Goal: Information Seeking & Learning: Learn about a topic

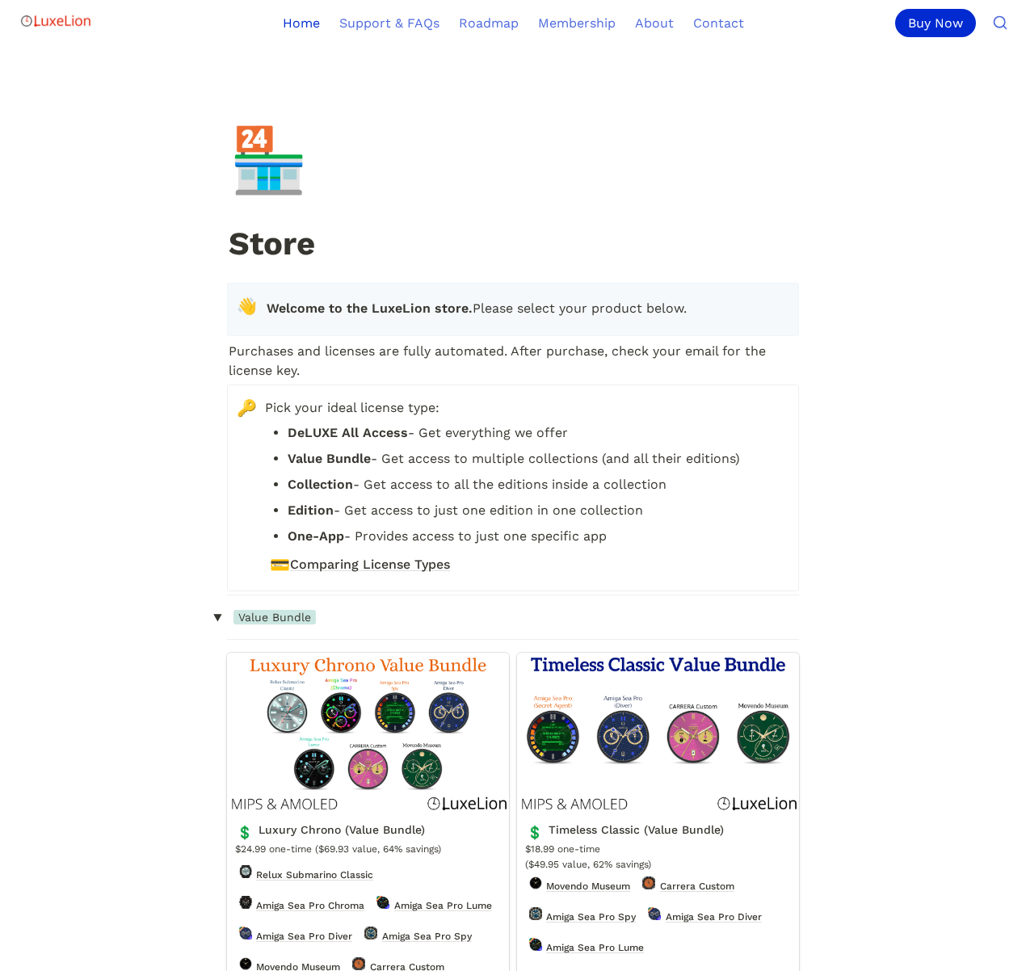
click at [306, 14] on link "Home" at bounding box center [301, 22] width 57 height 45
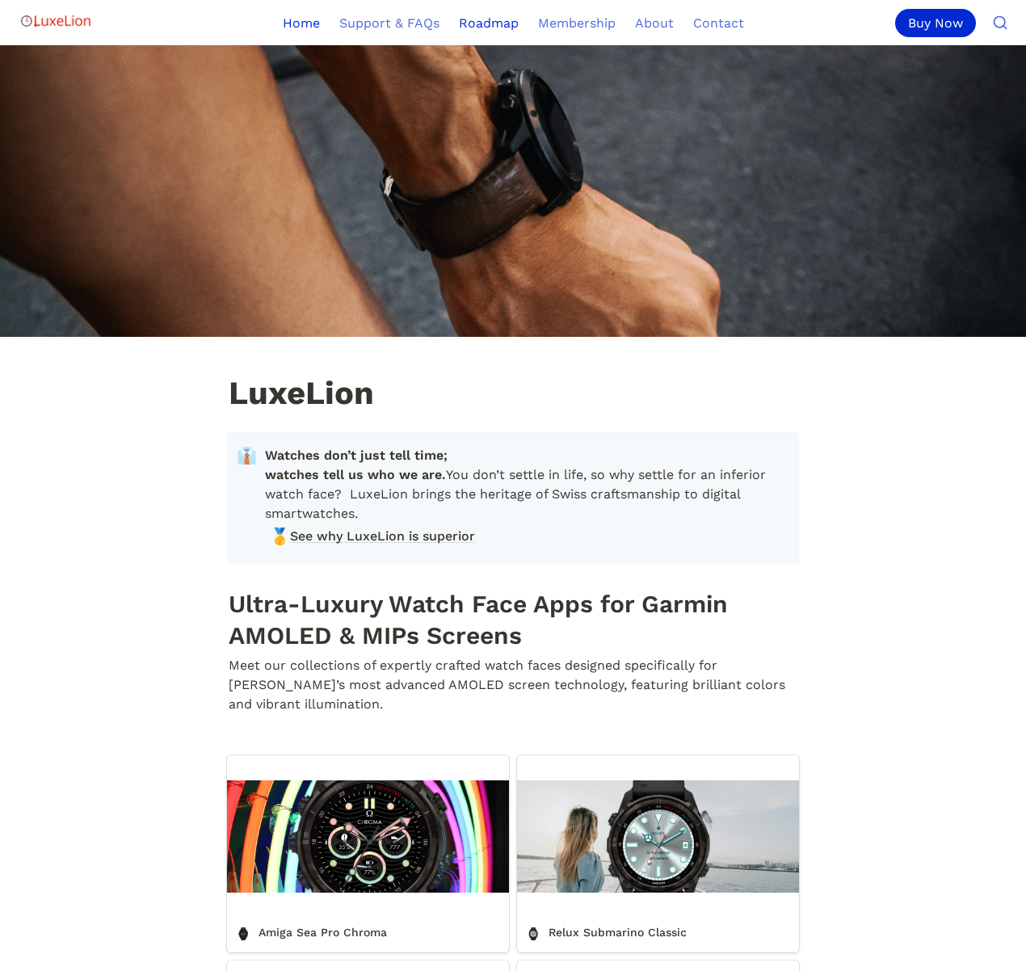
click at [502, 27] on link "Roadmap" at bounding box center [488, 22] width 79 height 45
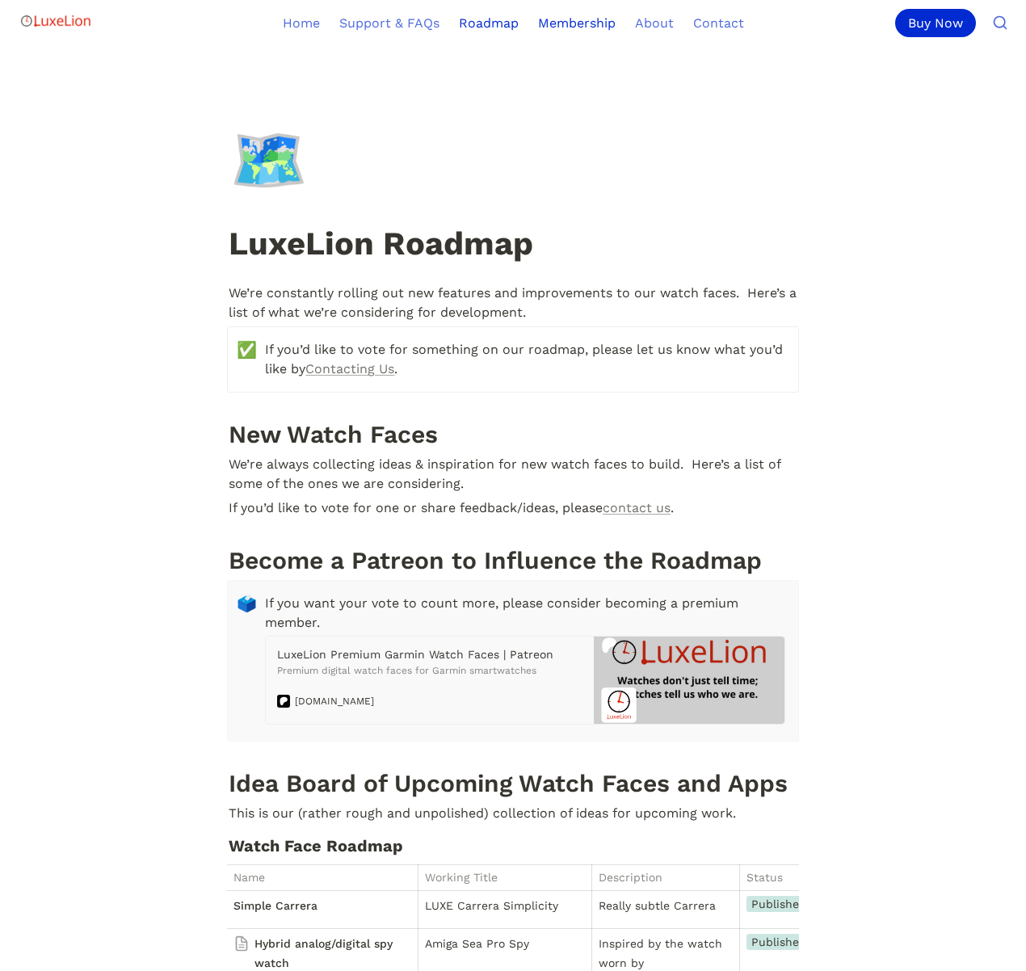
click at [560, 23] on link "Membership" at bounding box center [576, 22] width 97 height 45
click at [325, 17] on link "Home" at bounding box center [301, 22] width 57 height 45
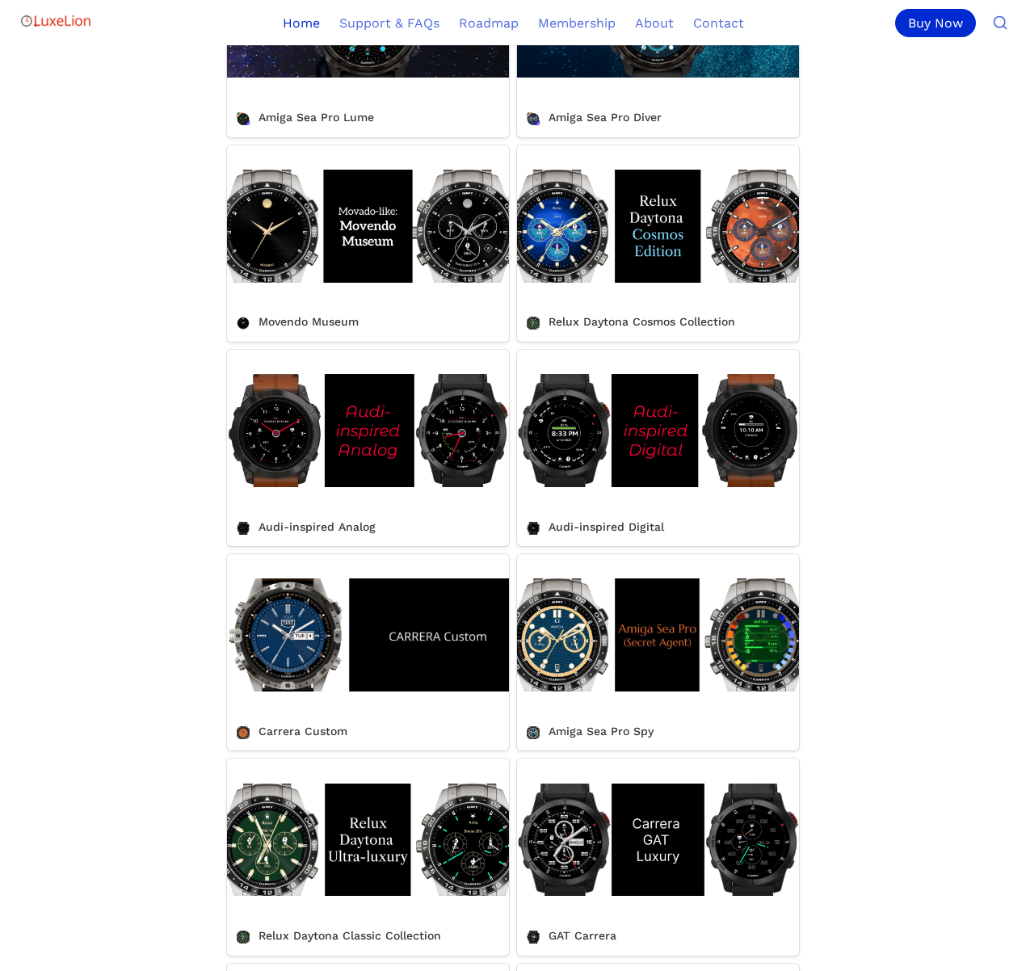
scroll to position [1275, 0]
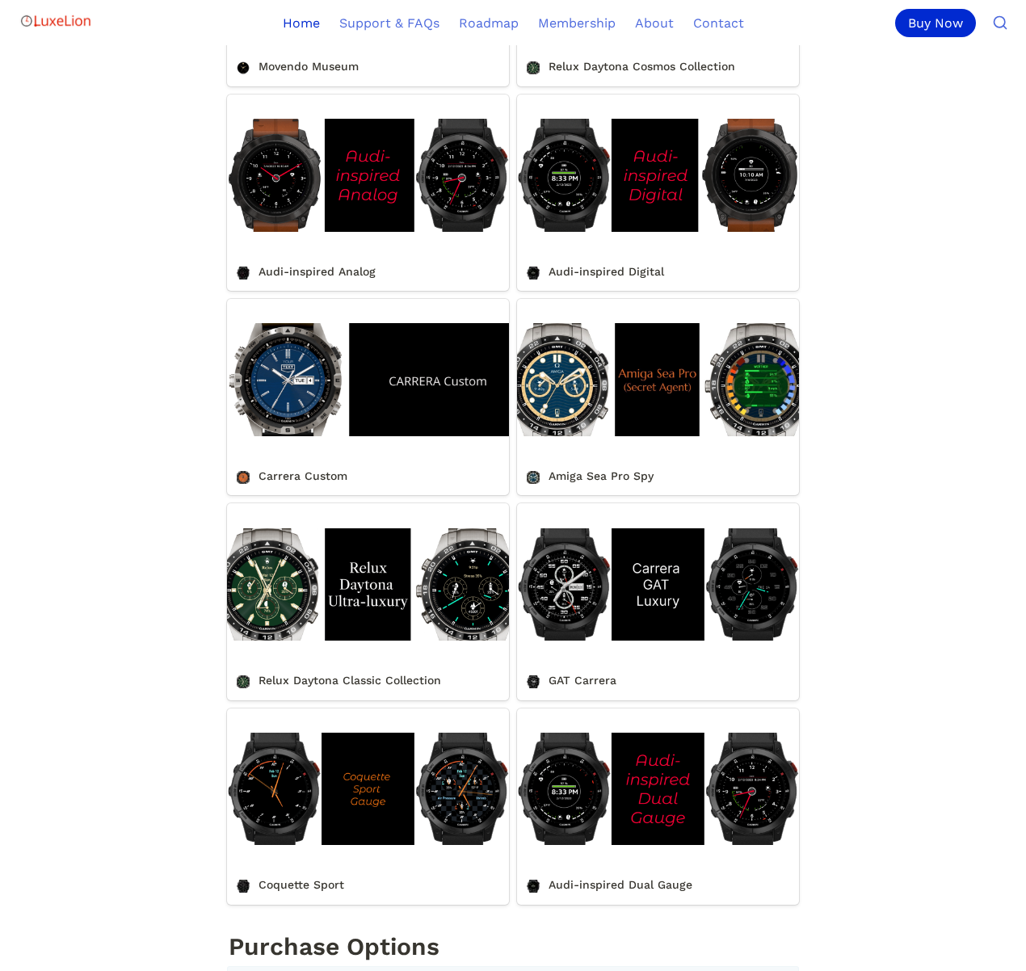
click at [350, 390] on link "Carrera Custom" at bounding box center [368, 397] width 282 height 196
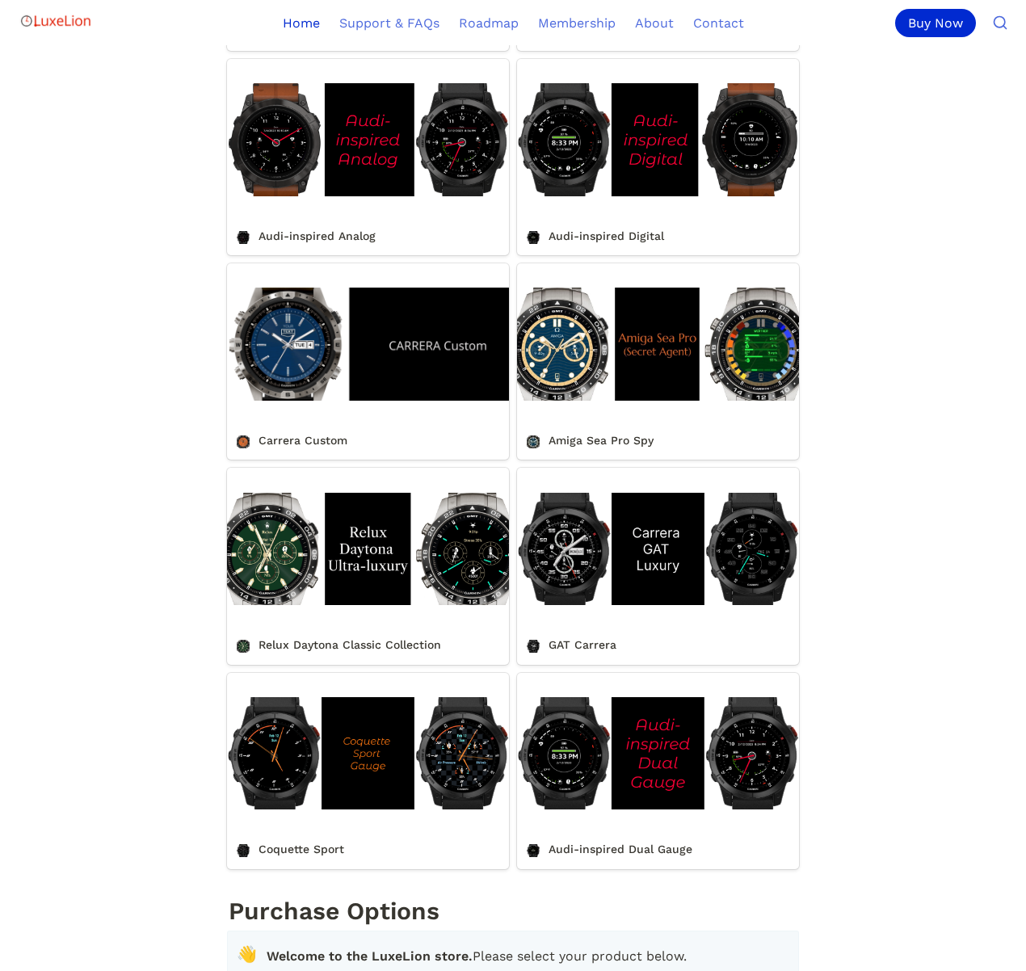
scroll to position [1313, 0]
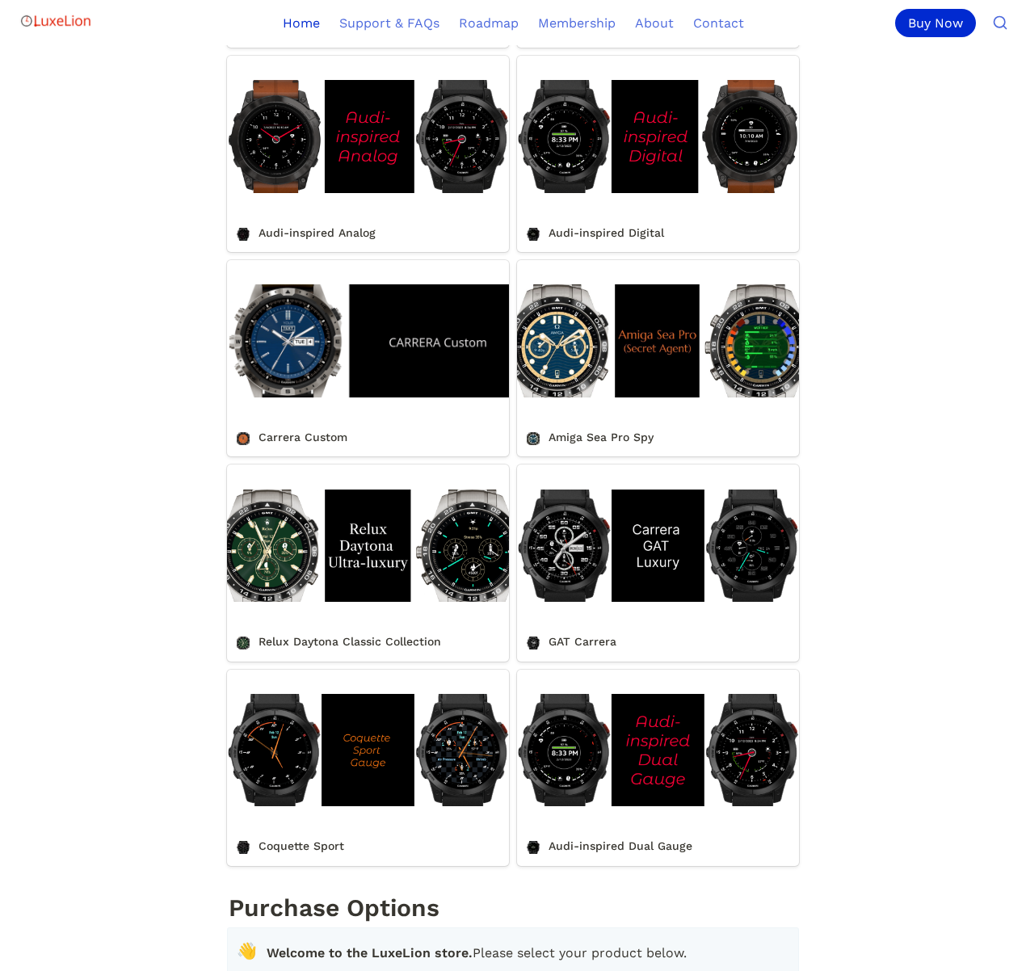
click at [340, 779] on link "Coquette Sport" at bounding box center [368, 768] width 282 height 196
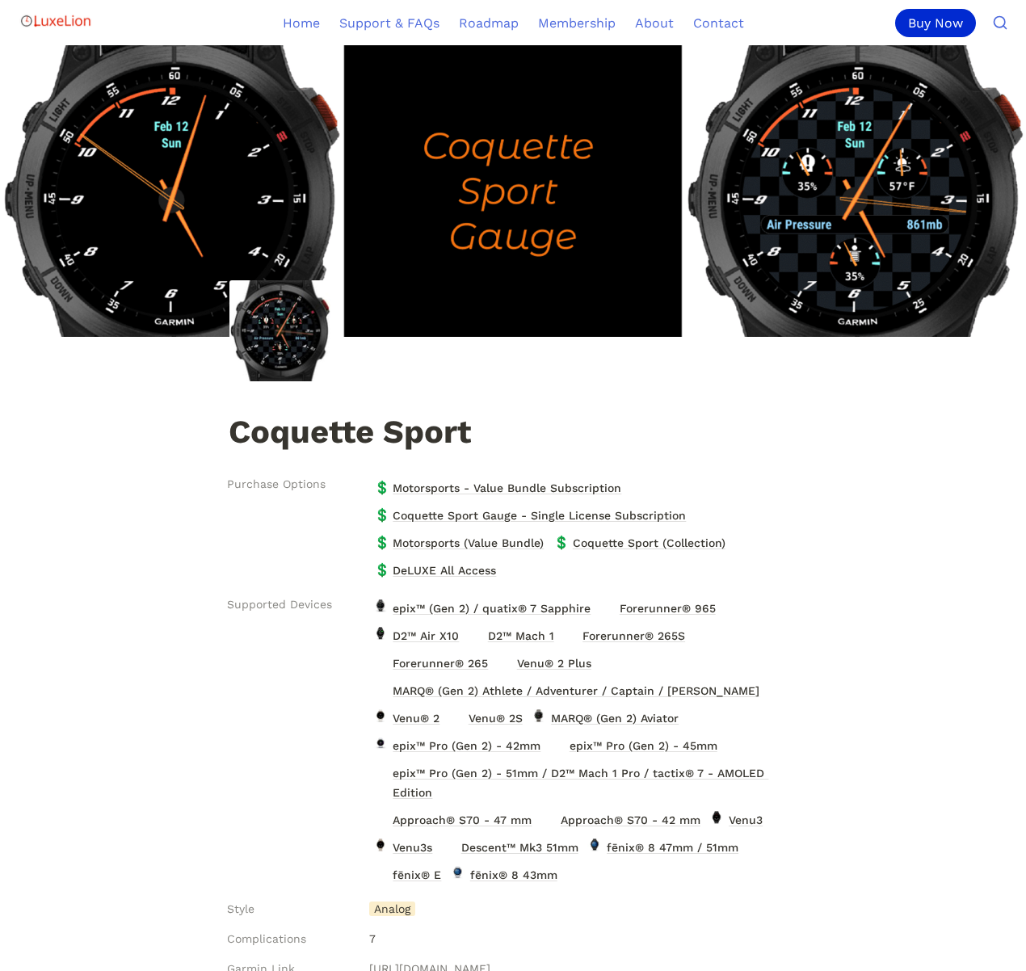
click at [280, 339] on img at bounding box center [279, 330] width 101 height 101
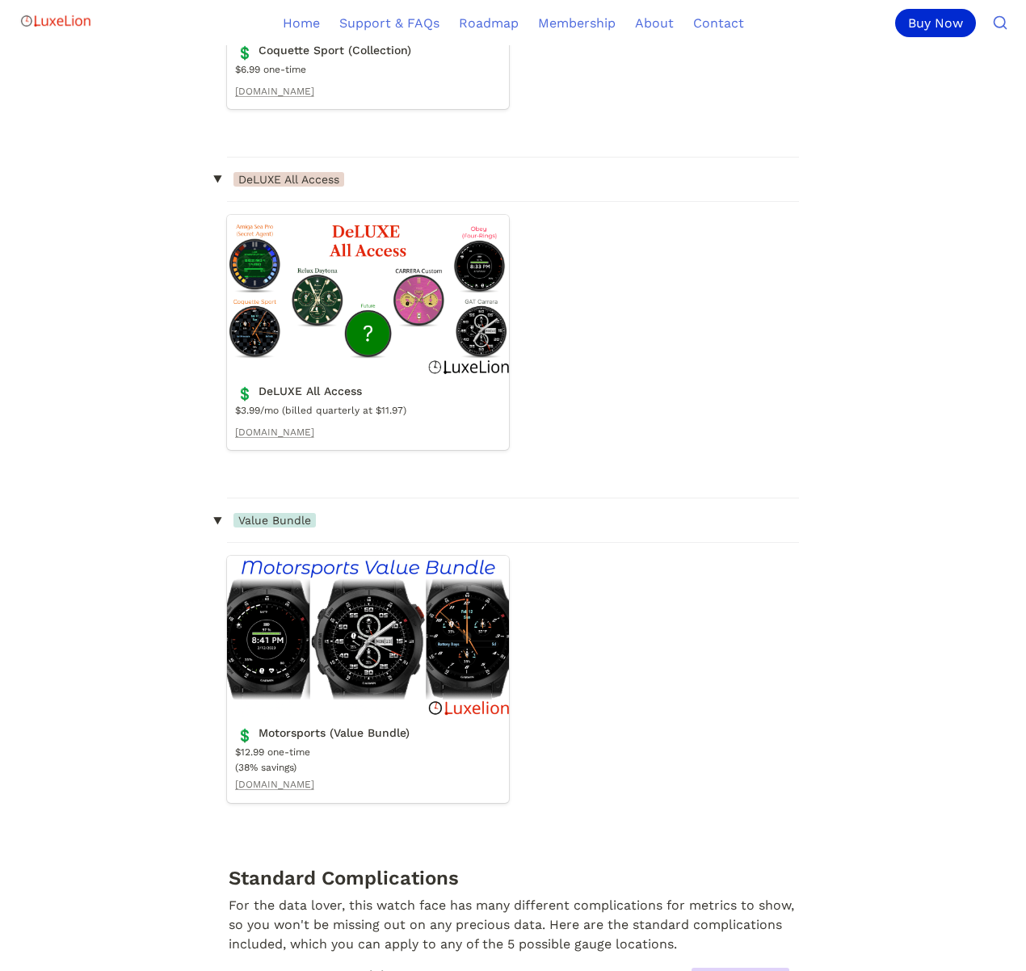
scroll to position [1526, 0]
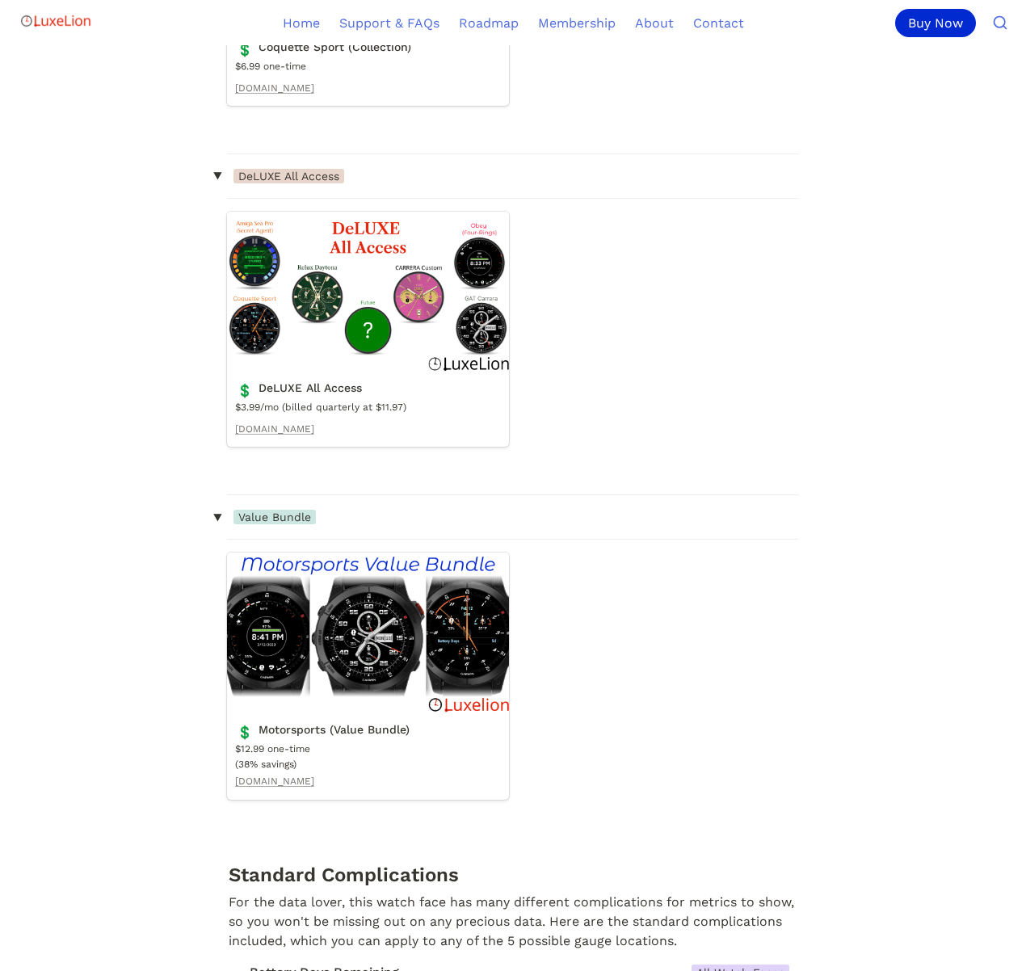
click at [414, 627] on link "Motorsports (Value Bundle)" at bounding box center [368, 675] width 282 height 247
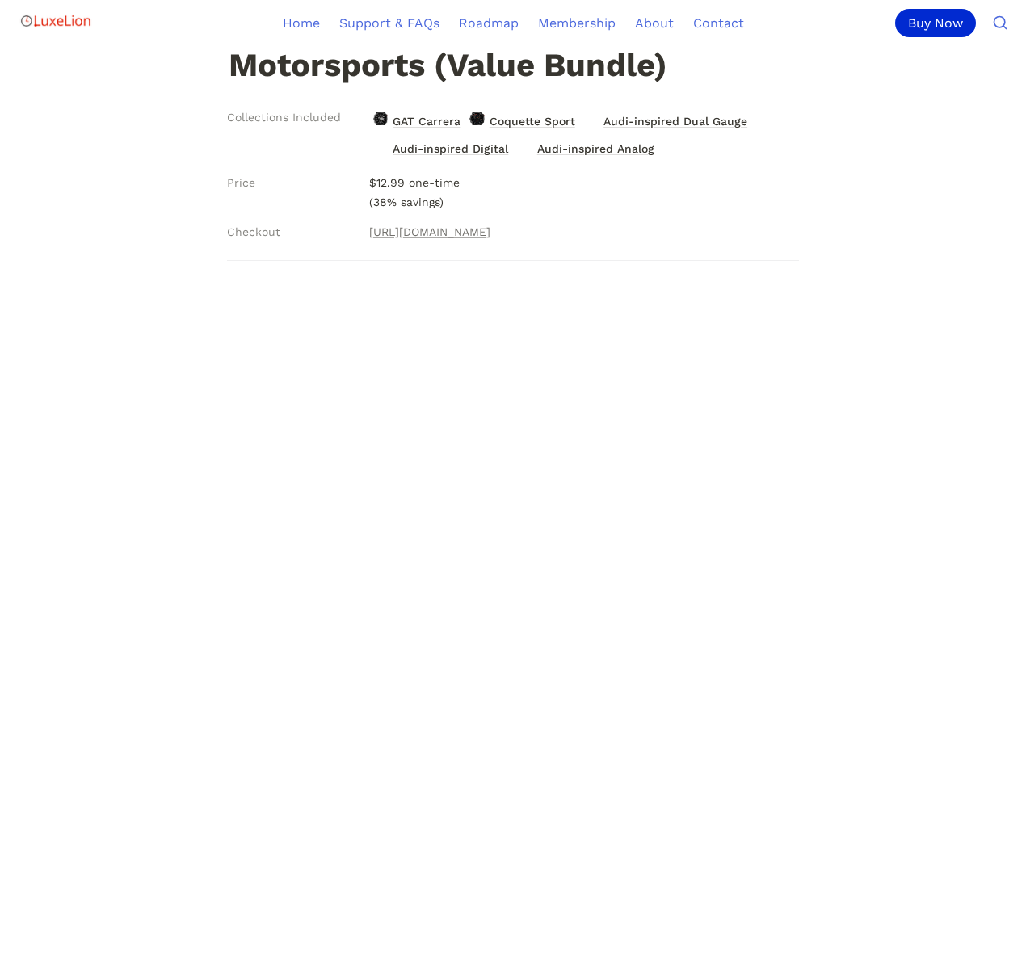
scroll to position [352, 0]
